Goal: Transaction & Acquisition: Purchase product/service

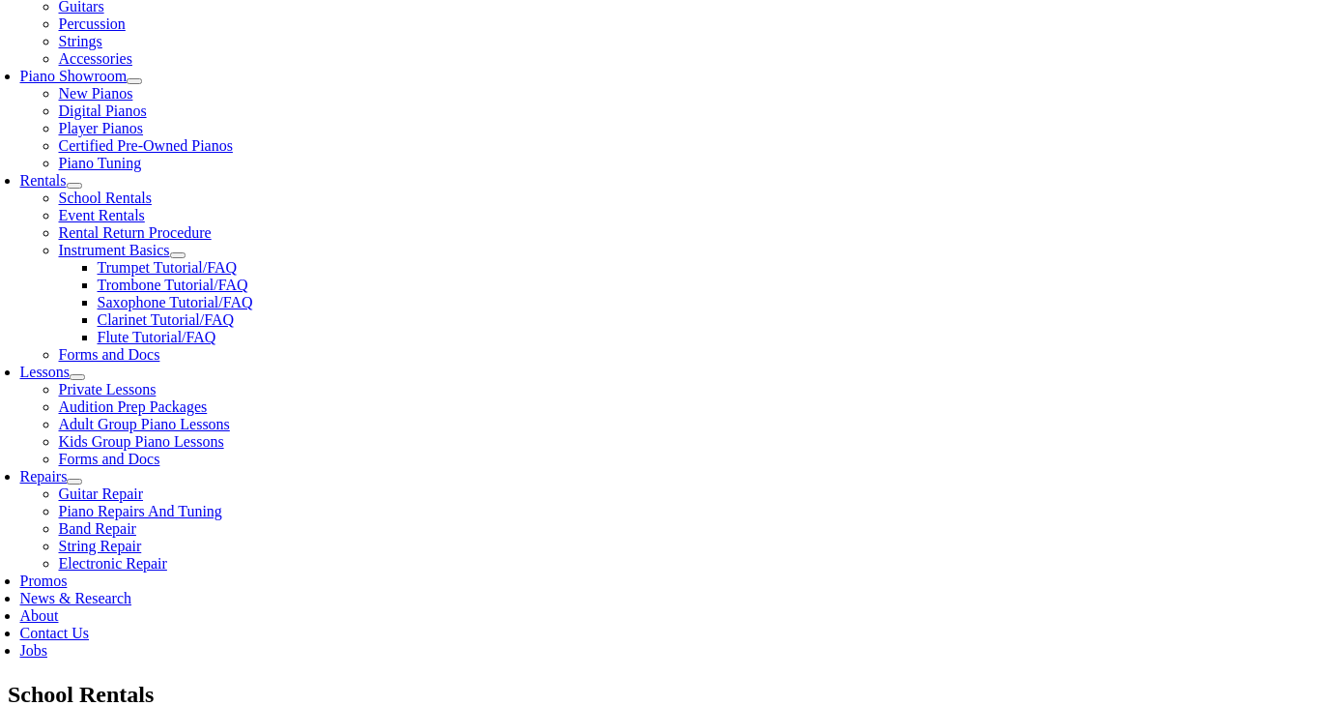
scroll to position [541, 0]
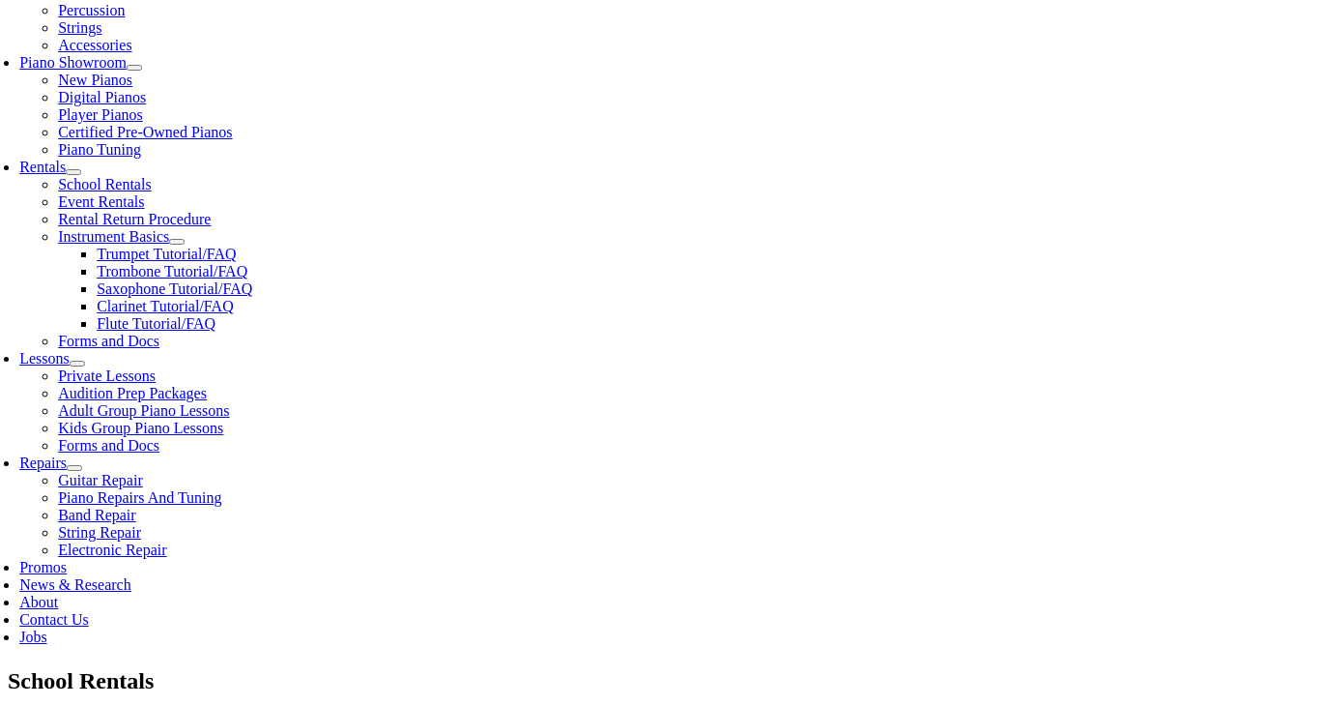
type input "sky"
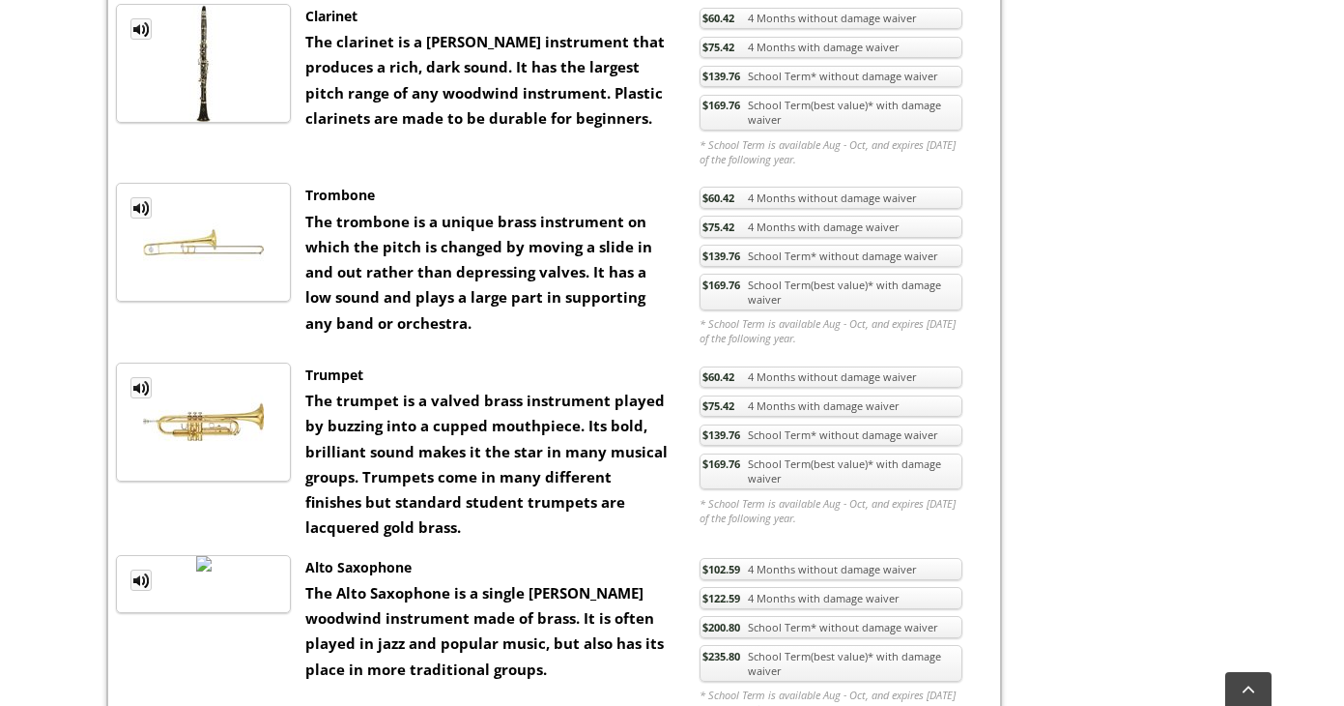
scroll to position [1624, 0]
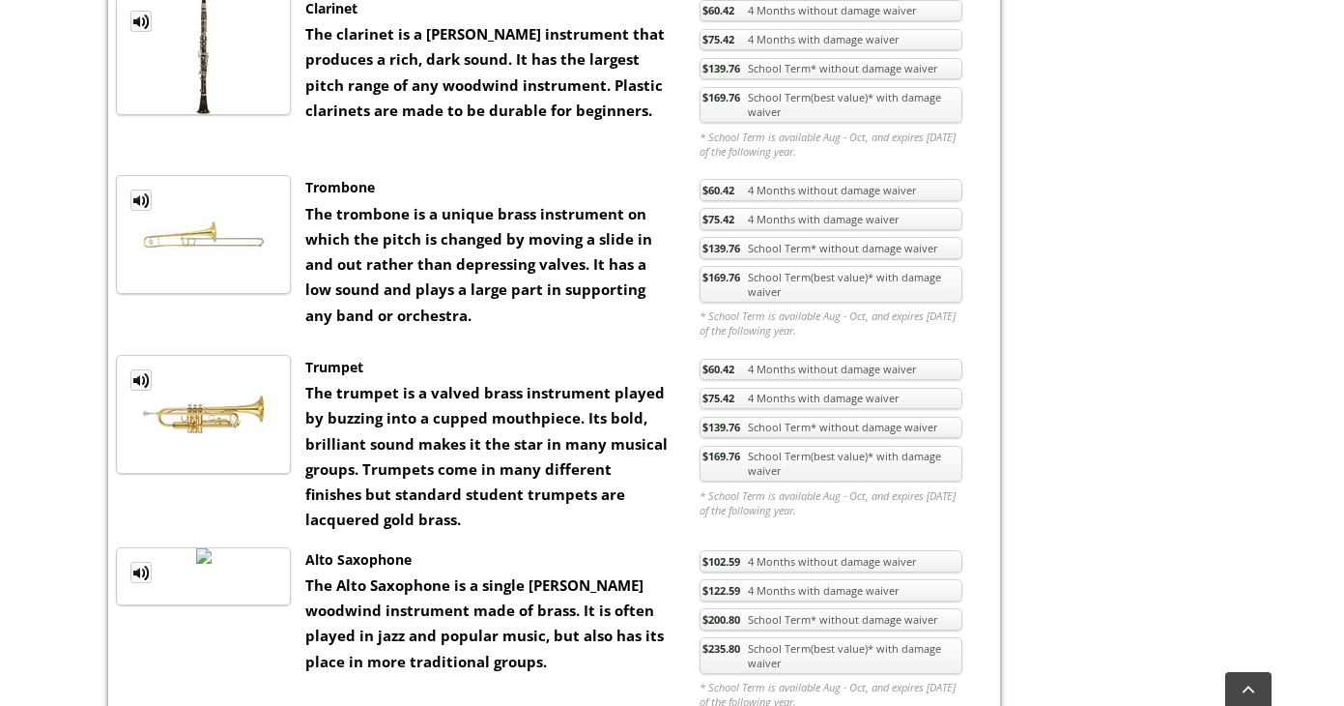
click at [808, 446] on link "$169.76 School Term(best value)* with damage waiver" at bounding box center [831, 464] width 263 height 37
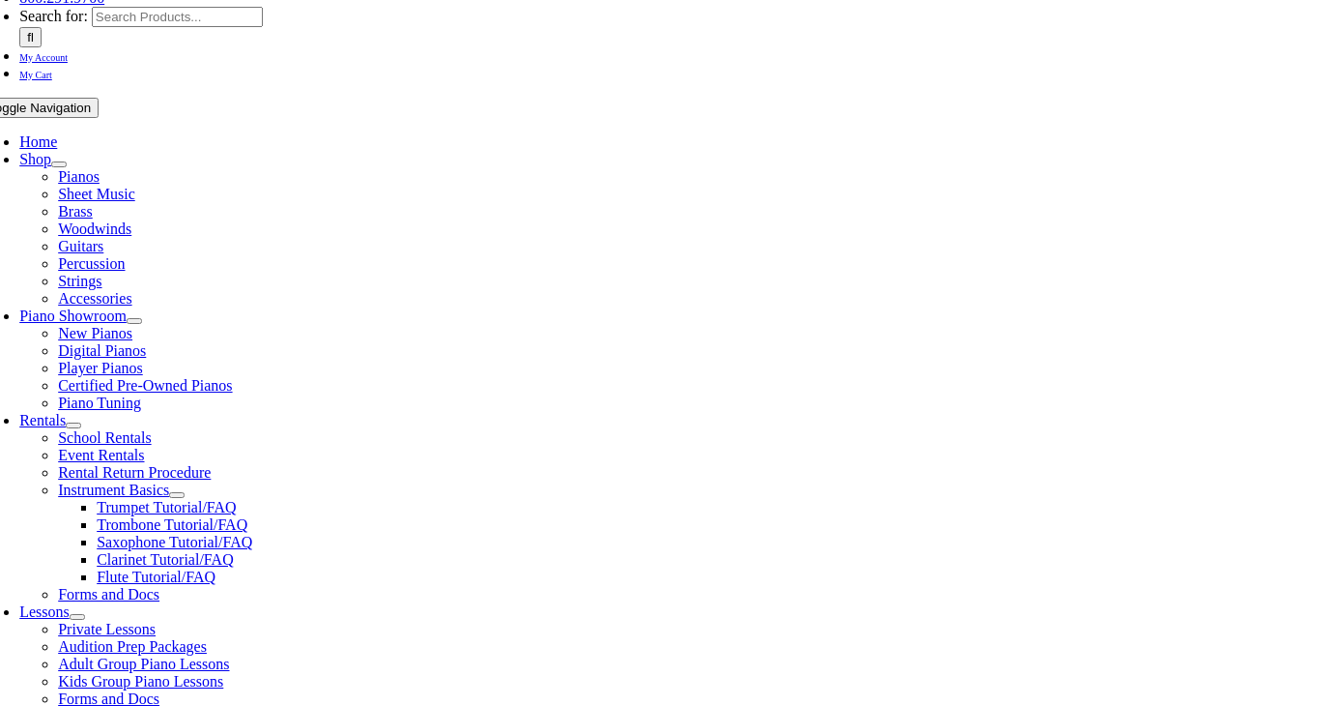
scroll to position [309, 0]
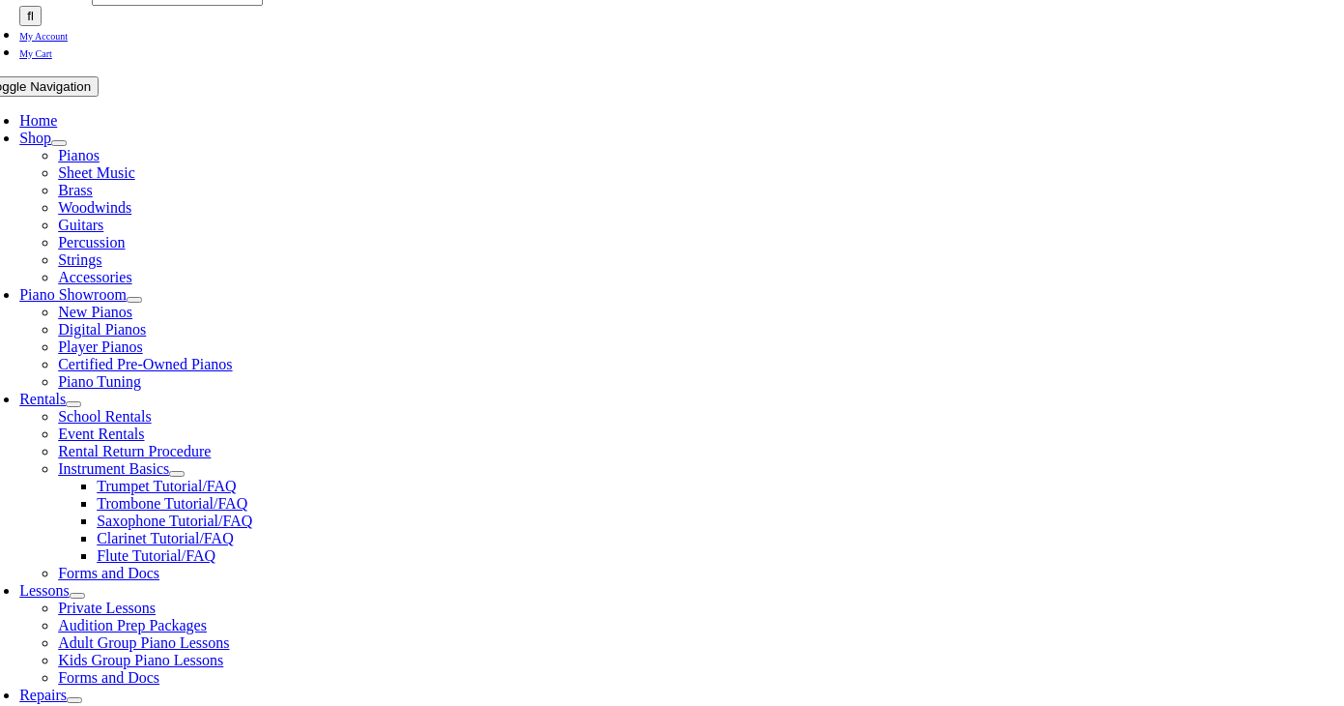
checkbox input"] "true"
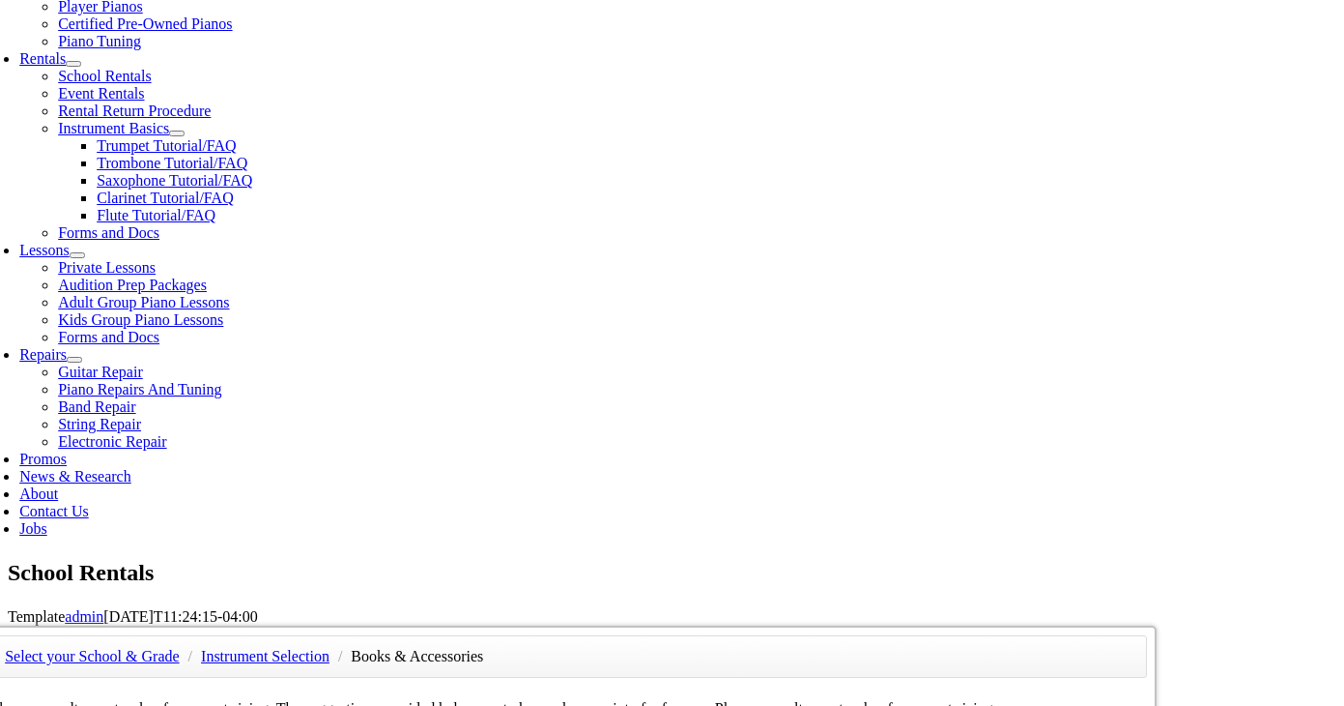
scroll to position [657, 0]
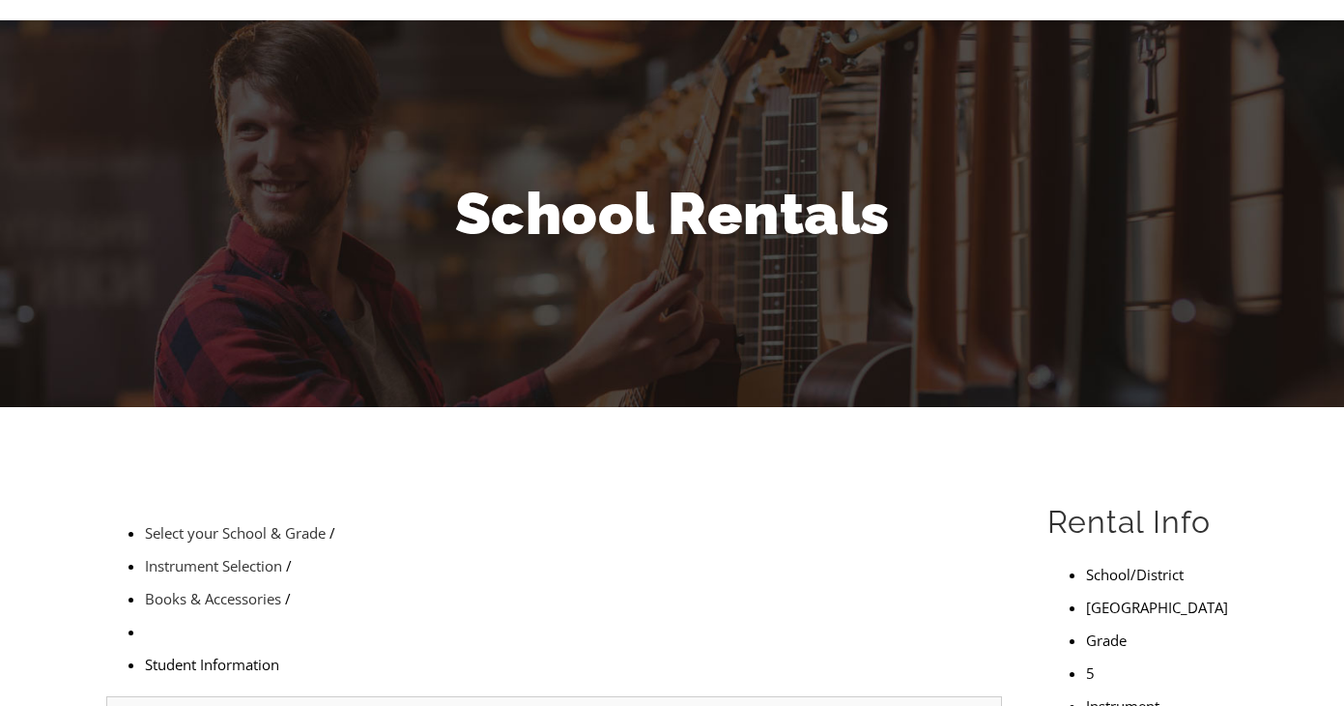
scroll to position [225, 0]
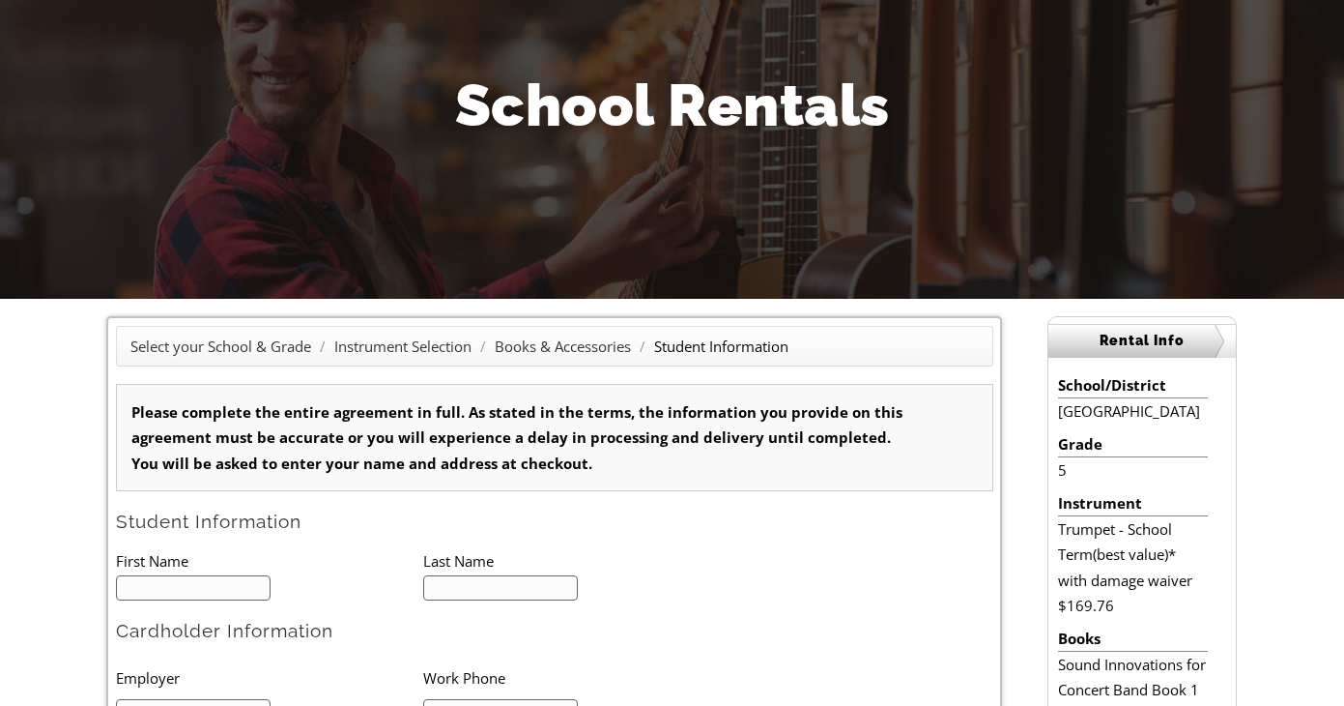
type input "1"
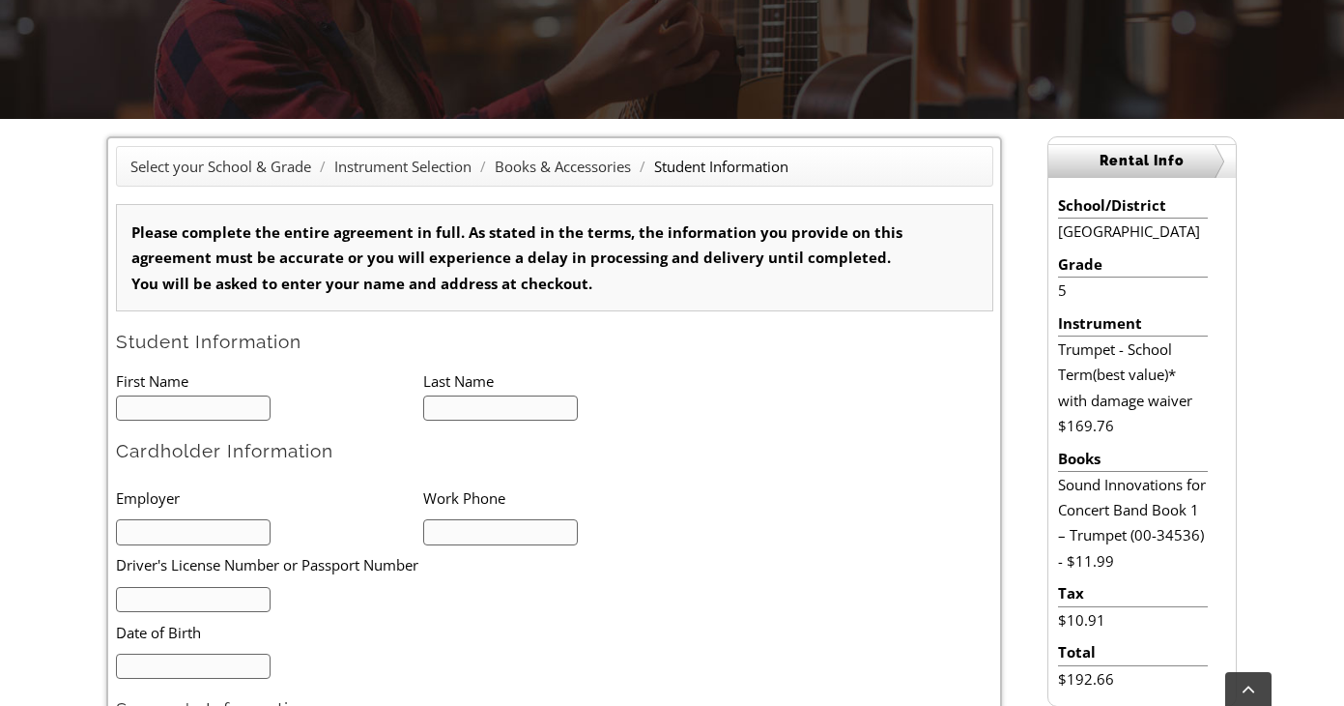
scroll to position [464, 0]
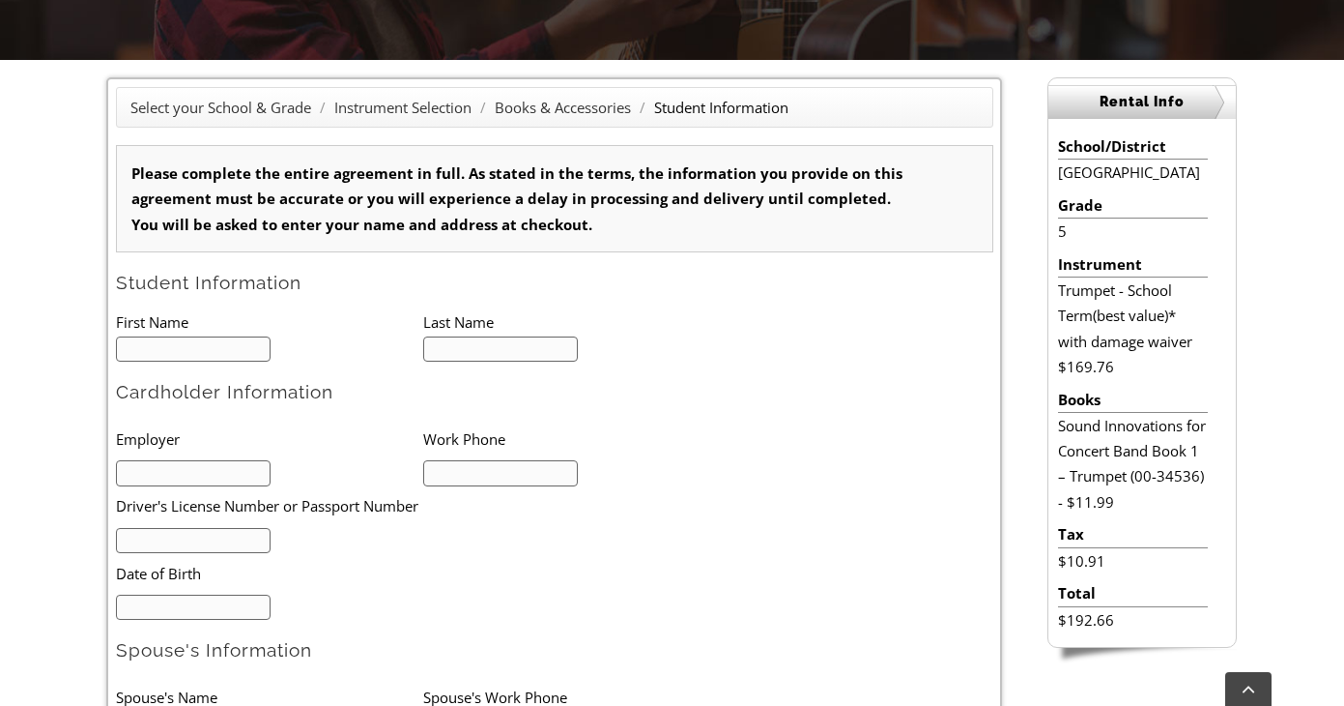
click at [221, 355] on input "text" at bounding box center [194, 349] width 156 height 26
click at [231, 358] on input "text" at bounding box center [194, 349] width 156 height 26
type input "Nolan"
click at [443, 341] on input "text" at bounding box center [501, 349] width 156 height 26
type input "Taglialatela"
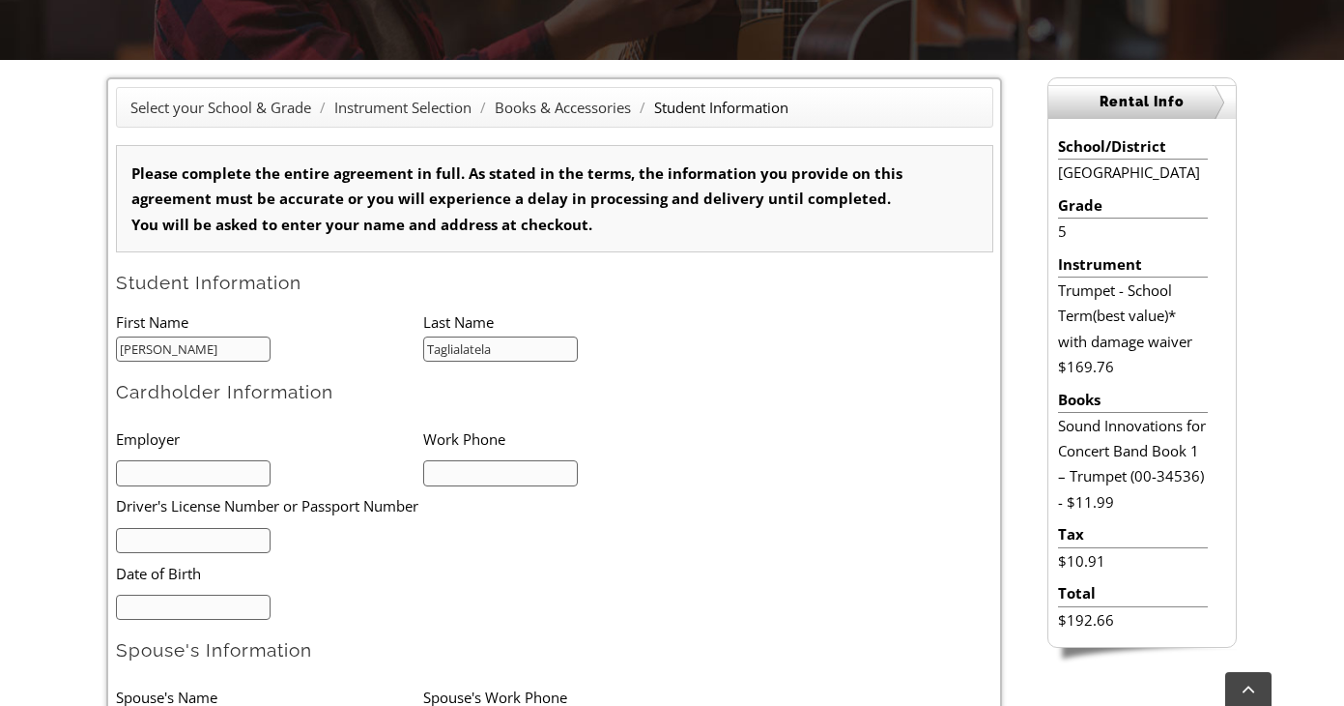
click at [248, 466] on input "text" at bounding box center [194, 473] width 156 height 26
type input "Hospital of the Univ of PA"
click at [478, 451] on li "Work Phone" at bounding box center [576, 438] width 307 height 40
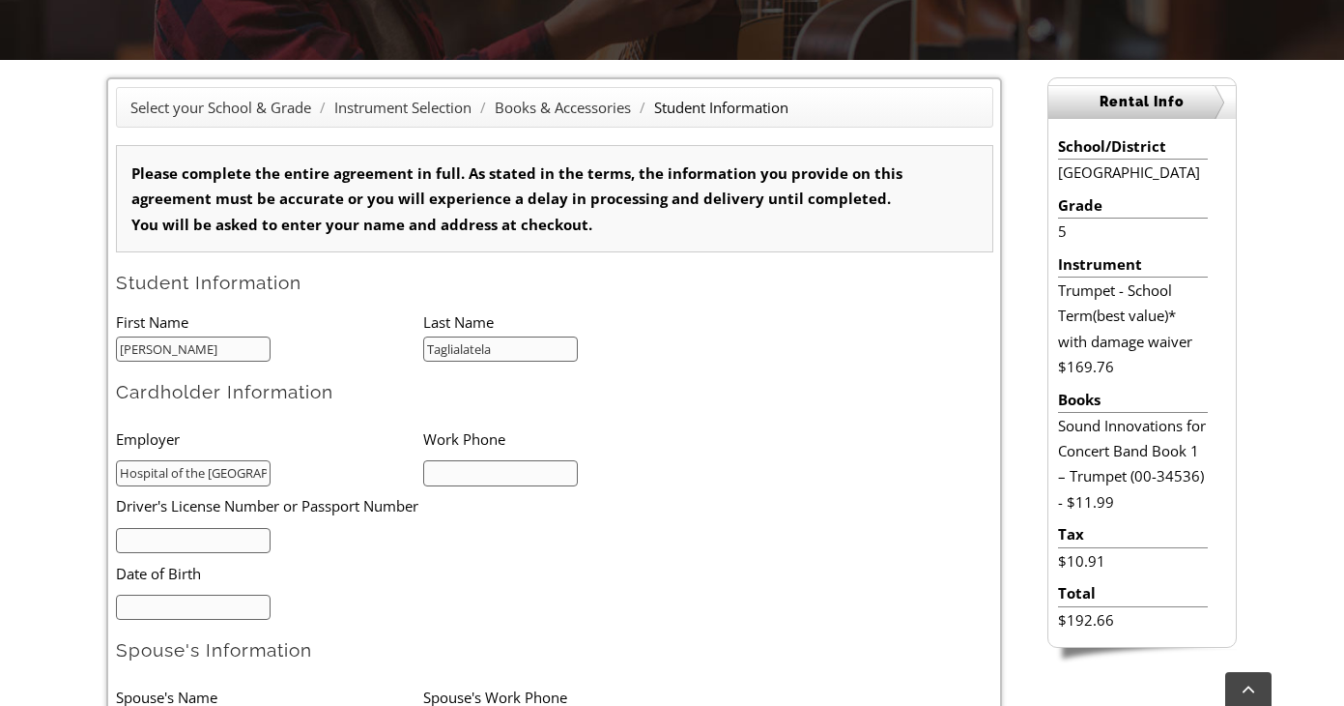
click at [472, 464] on input "text" at bounding box center [501, 473] width 156 height 26
type input "2154793303"
click at [206, 606] on input "mm/dd/yyyy" at bounding box center [194, 607] width 156 height 26
type input "12/20/1985"
click at [241, 547] on input "text" at bounding box center [194, 541] width 156 height 26
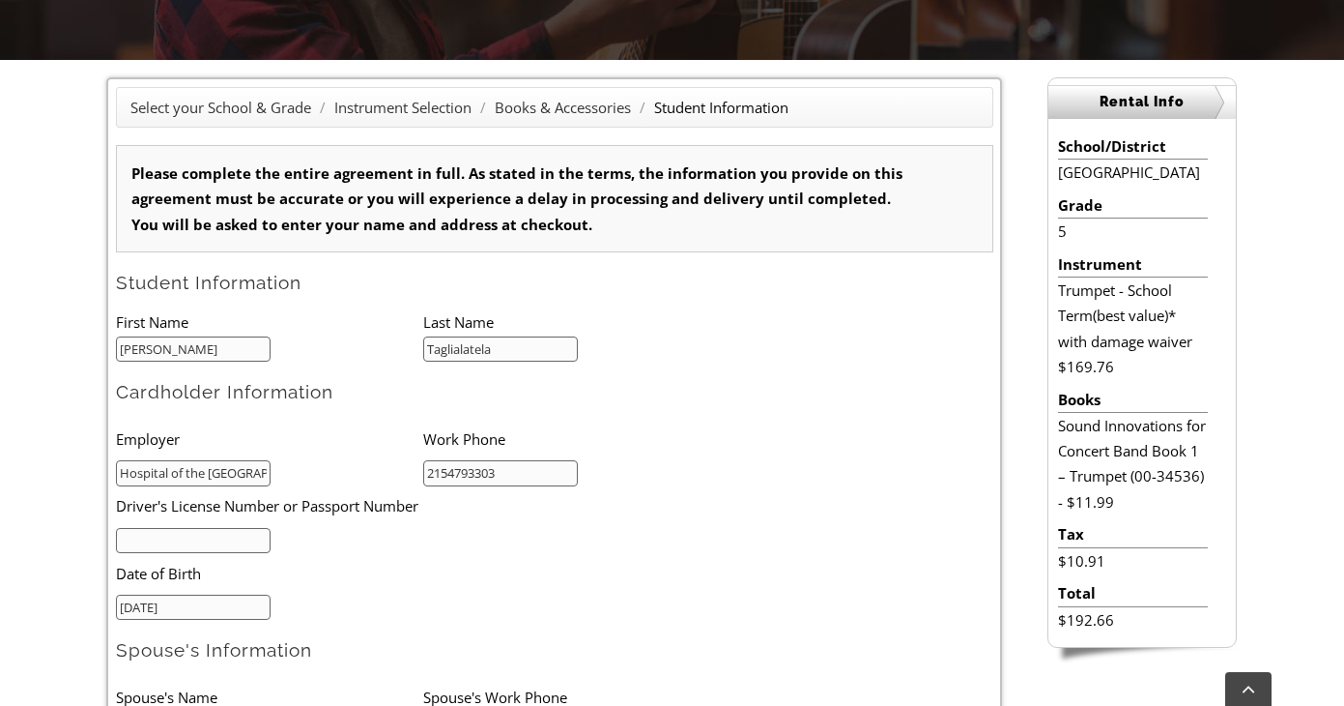
click at [469, 590] on li "Date of Birth" at bounding box center [392, 573] width 553 height 40
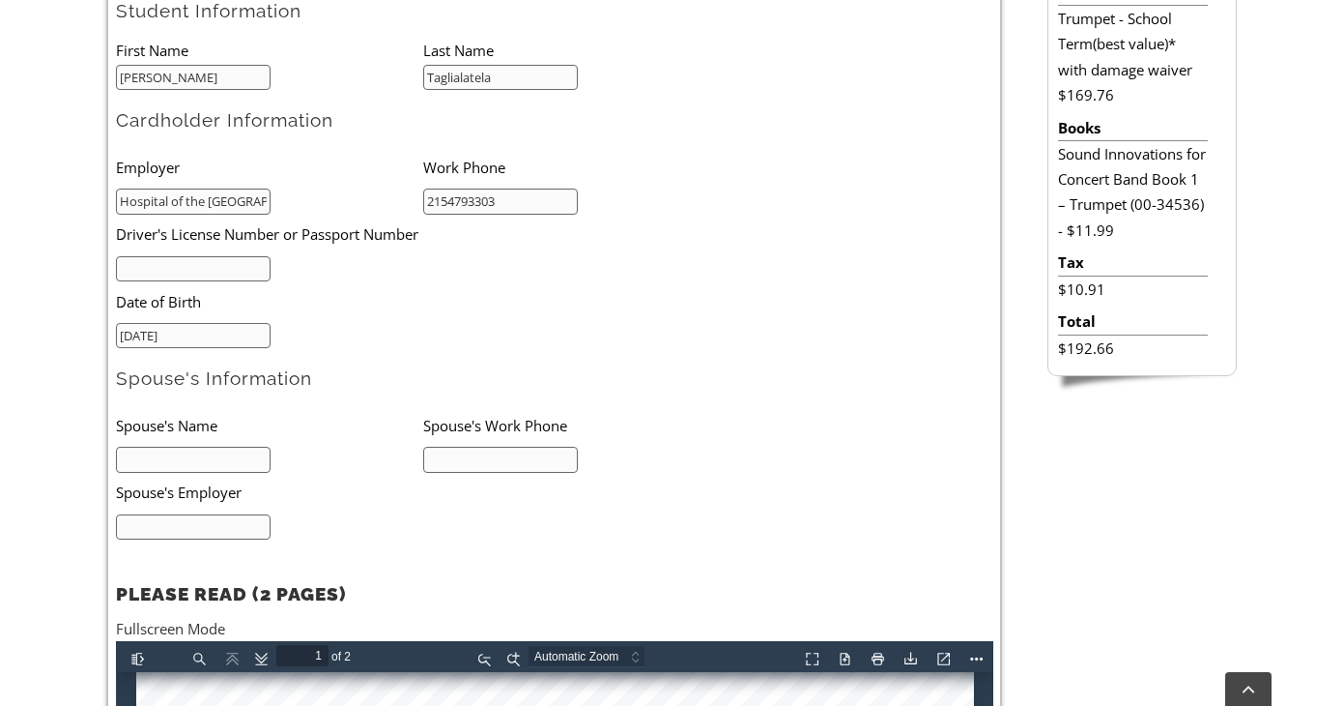
scroll to position [735, 0]
click at [225, 461] on input "text" at bounding box center [194, 460] width 156 height 26
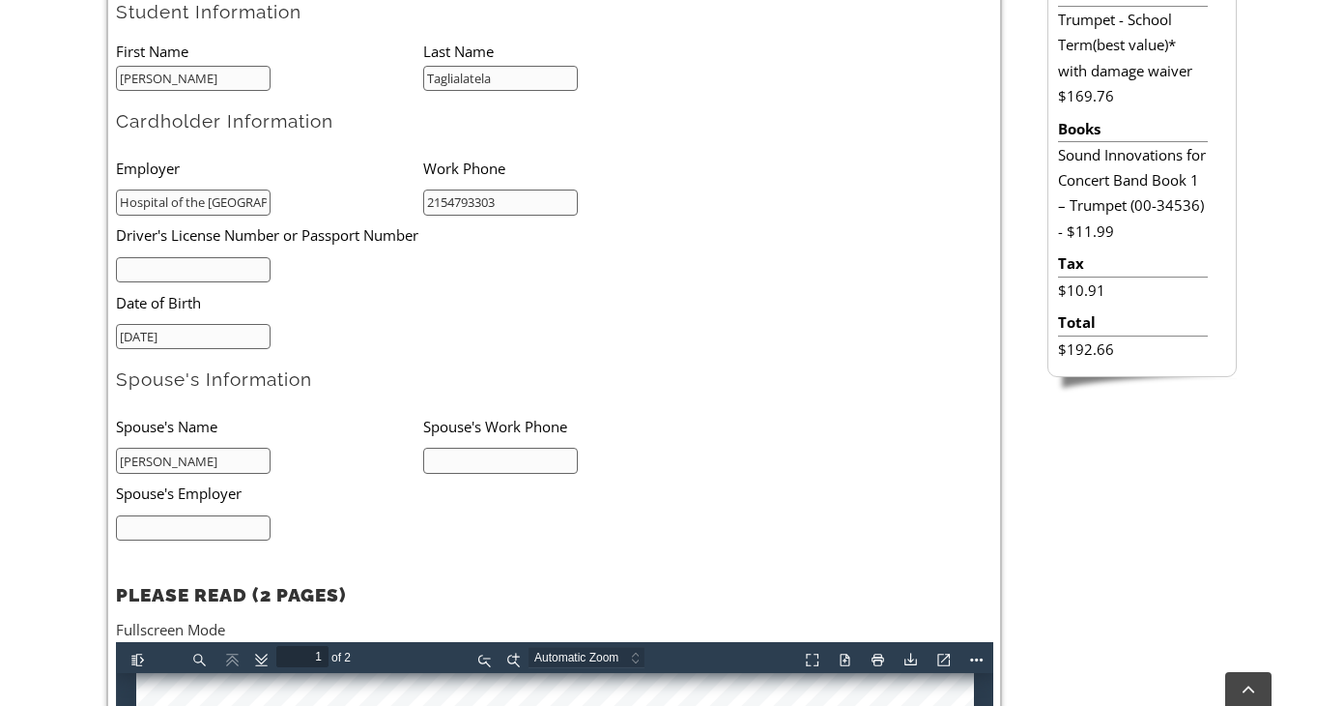
type input "Gregory Taglialatela"
click at [447, 474] on li "Spouse's Employer" at bounding box center [392, 494] width 553 height 40
click at [451, 469] on input "text" at bounding box center [501, 460] width 156 height 26
type input "484-868-1304"
click at [194, 527] on input "text" at bounding box center [194, 528] width 156 height 26
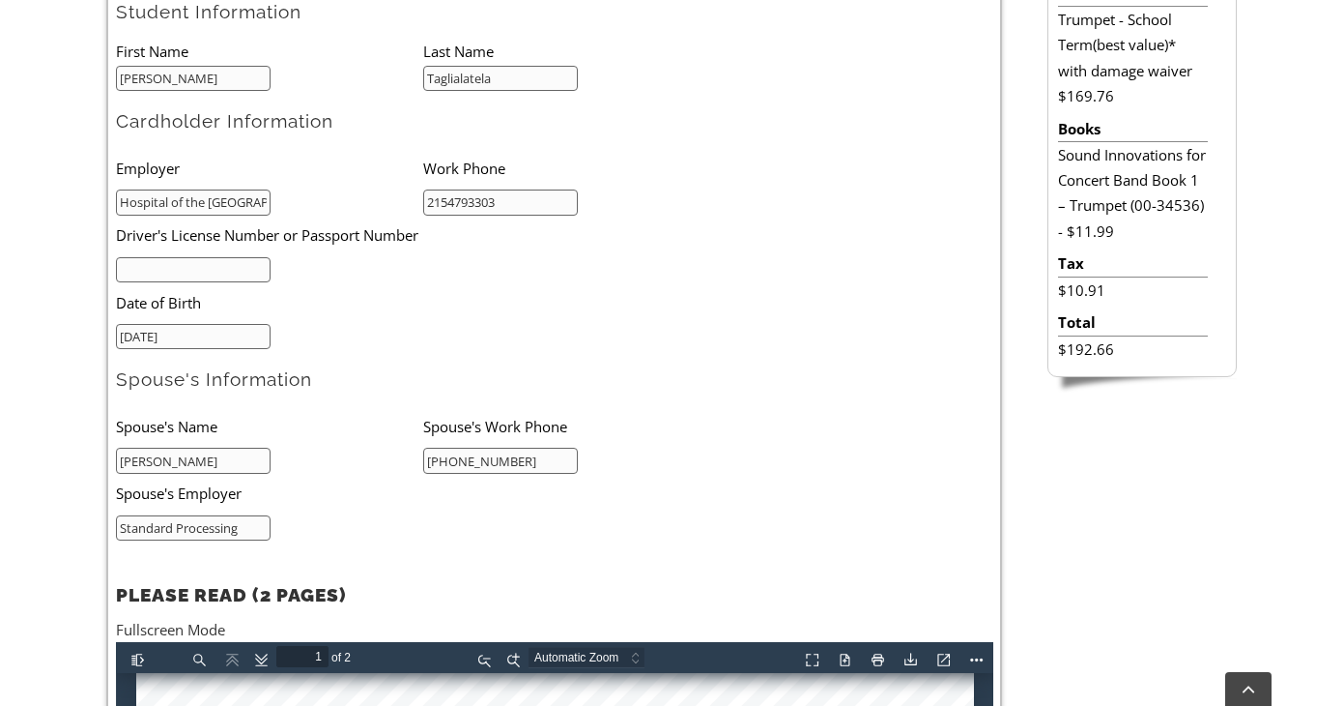
type input "Standard Processing"
click at [518, 582] on h2 "PLEASE READ (2 PAGES)" at bounding box center [555, 583] width 878 height 48
click at [229, 287] on li "Date of Birth" at bounding box center [392, 302] width 553 height 40
click at [232, 282] on li "Date of Birth" at bounding box center [392, 302] width 553 height 40
click at [233, 276] on input "text" at bounding box center [194, 270] width 156 height 26
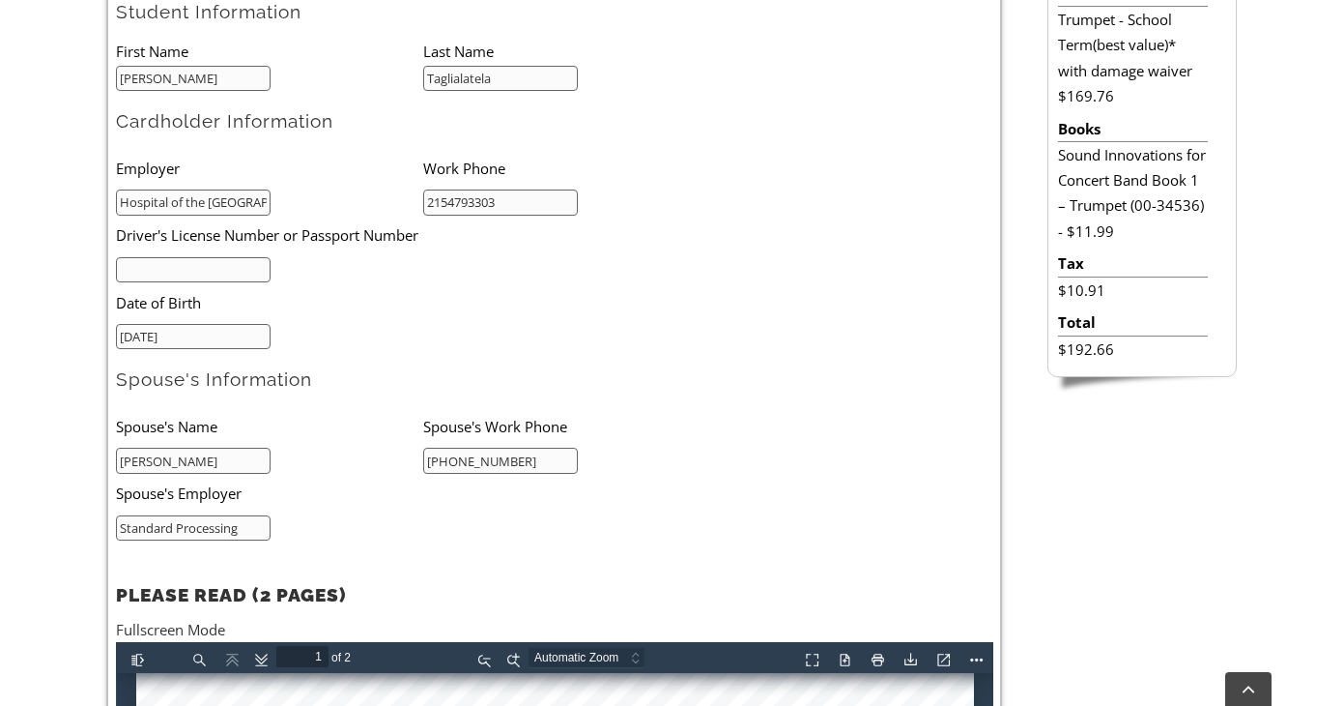
click at [785, 537] on form "Please complete the entire agreement in full. As stated in the terms, the infor…" at bounding box center [555, 394] width 878 height 1041
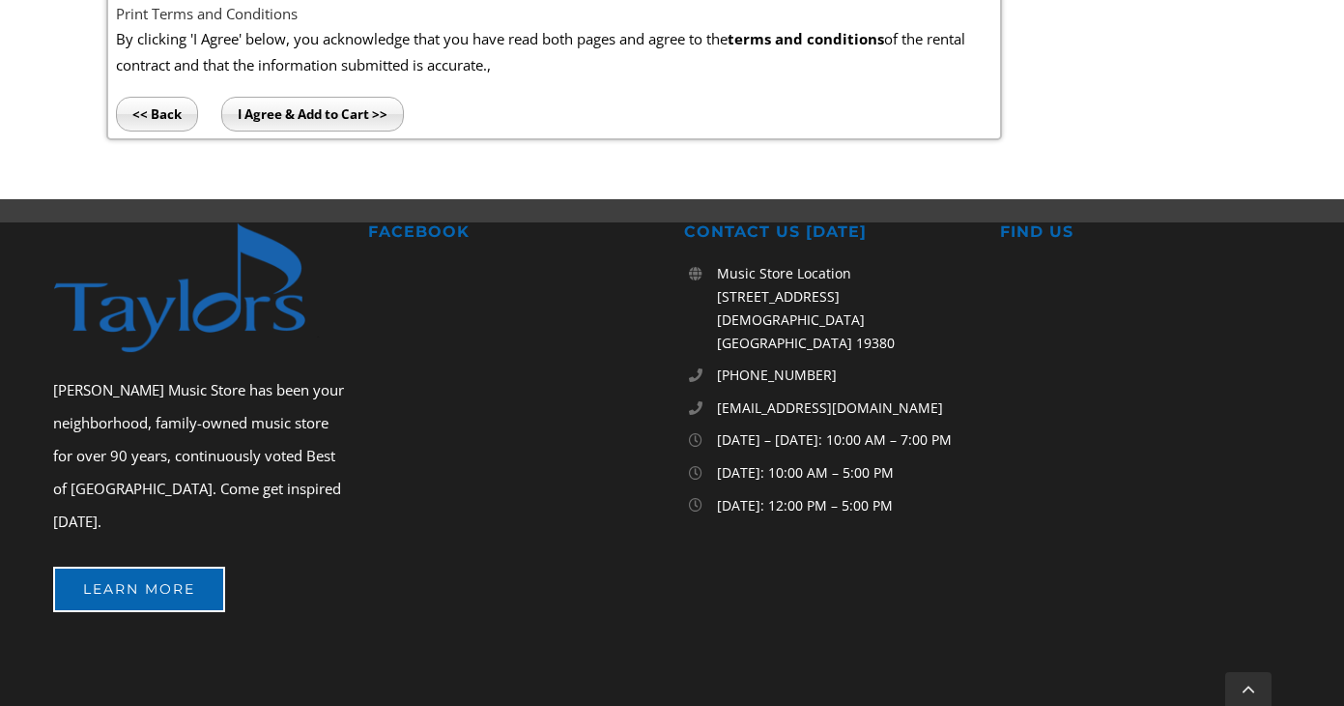
scroll to position [1701, 0]
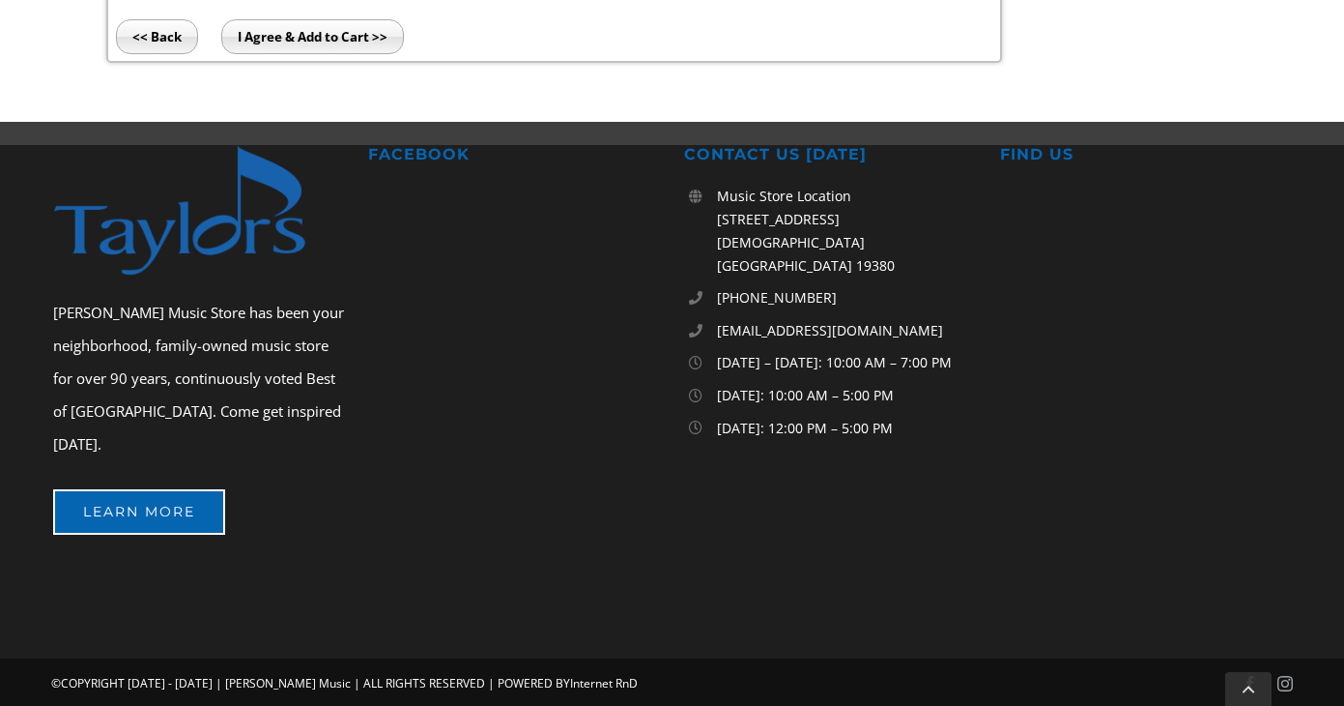
click at [900, 576] on div "Taylor’s Music Store has been your neighborhood, family-owned music store for o…" at bounding box center [671, 401] width 1371 height 513
